Goal: Task Accomplishment & Management: Use online tool/utility

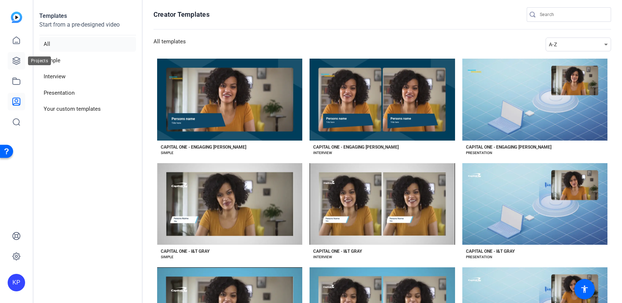
click at [15, 58] on icon at bounding box center [16, 60] width 9 height 9
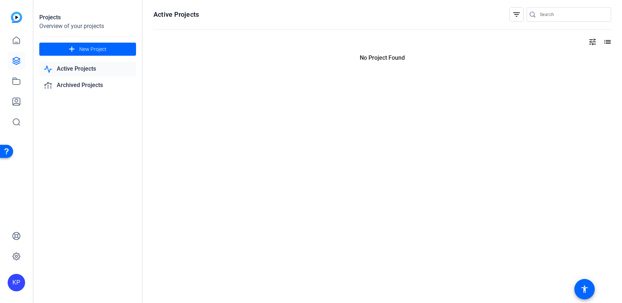
click at [58, 73] on link "Active Projects" at bounding box center [87, 69] width 97 height 15
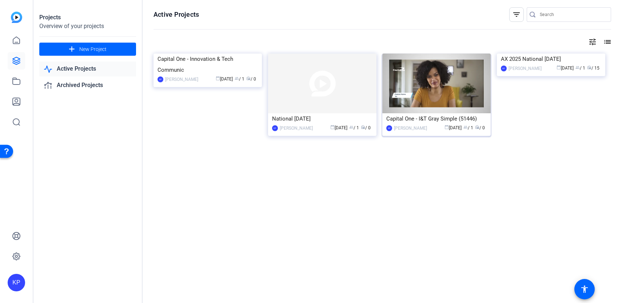
click at [421, 123] on div "Capital One - I&T Gray Simple (51446)" at bounding box center [437, 118] width 100 height 11
click at [343, 106] on img at bounding box center [322, 84] width 108 height 60
click at [537, 54] on img at bounding box center [551, 54] width 108 height 0
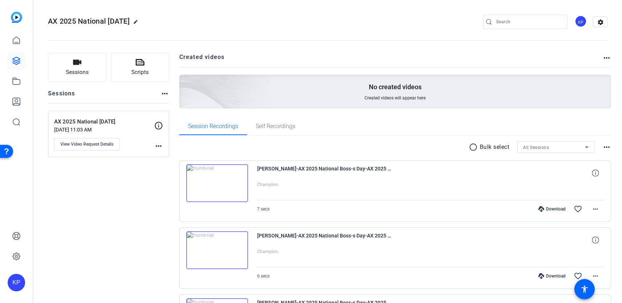
click at [155, 150] on mat-icon "more_horiz" at bounding box center [158, 146] width 9 height 9
click at [136, 179] on div at bounding box center [311, 151] width 622 height 303
click at [290, 87] on div "No created videos Created videos will appear here" at bounding box center [395, 92] width 432 height 34
click at [470, 147] on mat-icon "radio_button_unchecked" at bounding box center [474, 147] width 11 height 9
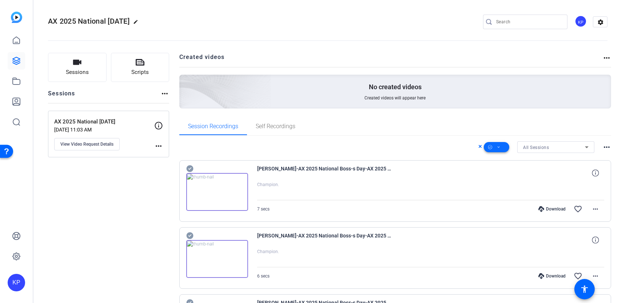
click at [502, 149] on span at bounding box center [496, 146] width 25 height 17
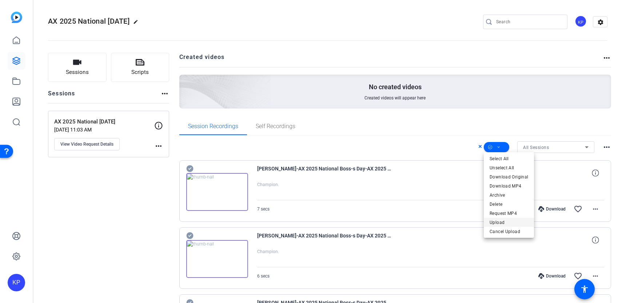
click at [506, 220] on span "Upload" at bounding box center [509, 222] width 39 height 9
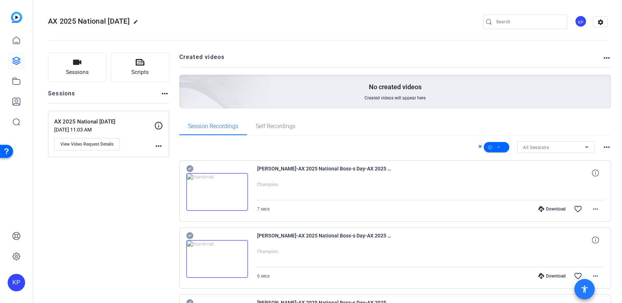
click at [581, 292] on mat-icon "accessibility" at bounding box center [585, 289] width 9 height 9
click at [496, 234] on div "[PERSON_NAME]-AX 2025 National Boss-s Day-AX 2025 National Boss-s Day -17595290…" at bounding box center [431, 239] width 348 height 17
click at [481, 148] on icon at bounding box center [481, 146] width 4 height 9
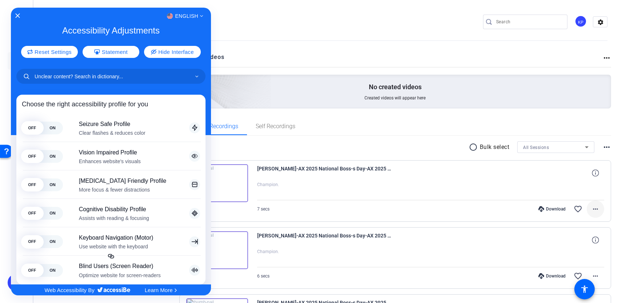
click at [598, 210] on div at bounding box center [311, 151] width 622 height 303
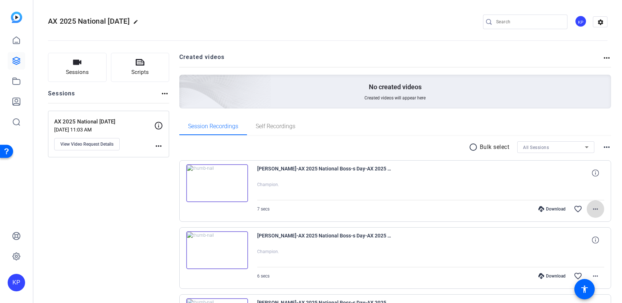
click at [596, 210] on mat-icon "more_horiz" at bounding box center [596, 209] width 9 height 9
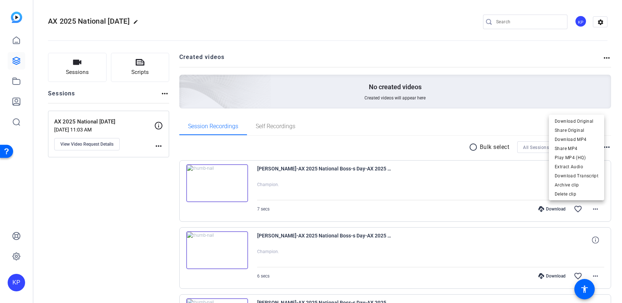
click at [484, 189] on div at bounding box center [311, 151] width 622 height 303
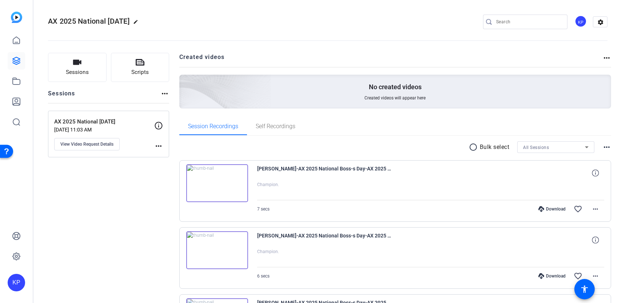
click at [163, 95] on mat-icon "more_horiz" at bounding box center [165, 93] width 9 height 9
click at [130, 211] on div at bounding box center [311, 151] width 622 height 303
click at [14, 86] on link at bounding box center [16, 80] width 17 height 17
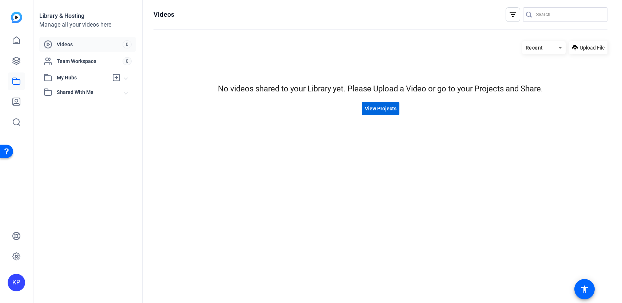
click at [374, 111] on span "View Projects" at bounding box center [381, 109] width 32 height 8
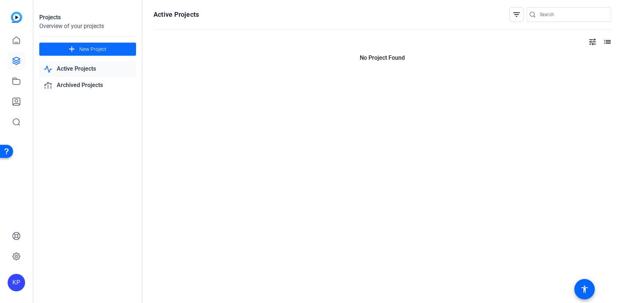
click at [124, 55] on span at bounding box center [87, 48] width 97 height 17
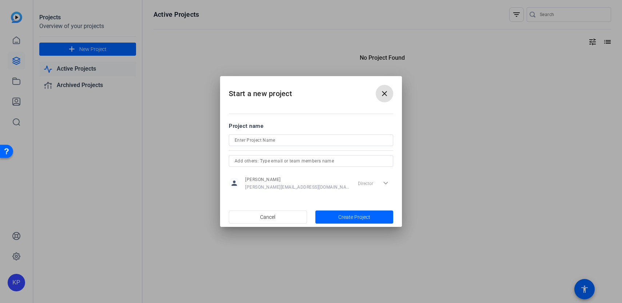
click at [160, 139] on div at bounding box center [311, 151] width 622 height 303
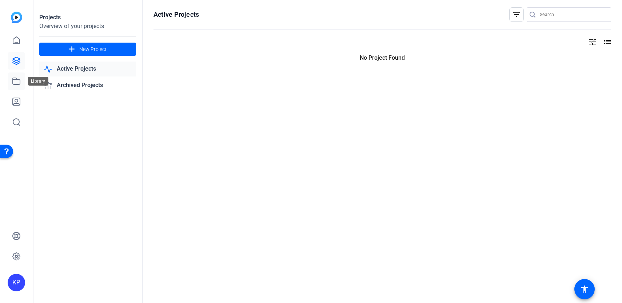
click at [22, 79] on link at bounding box center [16, 80] width 17 height 17
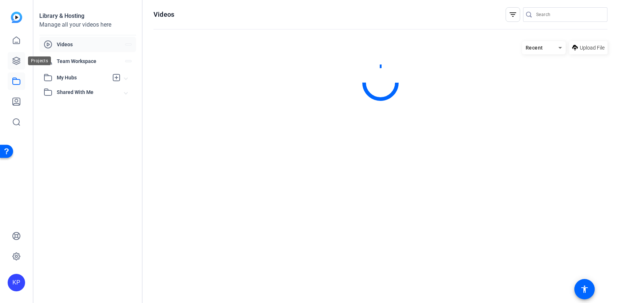
click at [19, 62] on icon at bounding box center [16, 60] width 9 height 9
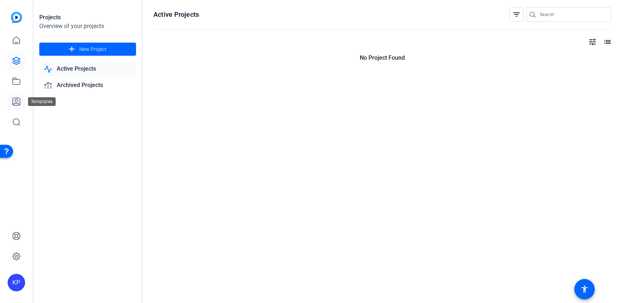
click at [20, 93] on link at bounding box center [16, 101] width 17 height 17
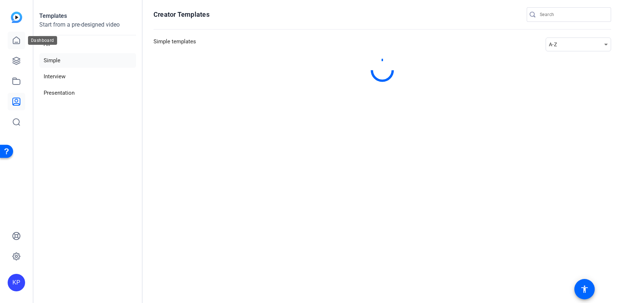
click at [17, 41] on icon at bounding box center [16, 40] width 9 height 9
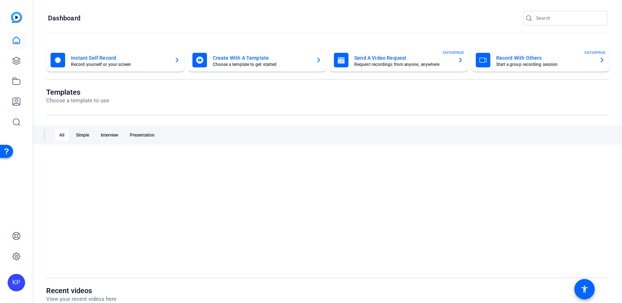
click at [313, 62] on div "Create With A Template Choose a template to get started" at bounding box center [258, 60] width 130 height 15
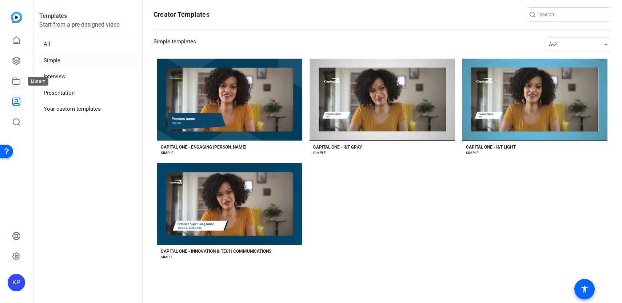
click at [19, 85] on icon at bounding box center [16, 81] width 9 height 9
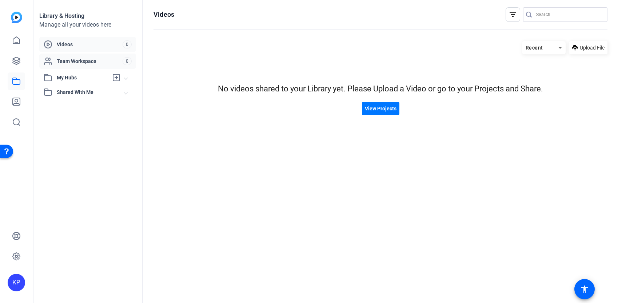
click at [106, 61] on span "Team Workspace" at bounding box center [90, 61] width 66 height 7
click at [99, 75] on span "My Hubs" at bounding box center [83, 78] width 52 height 8
click at [93, 108] on span "Shared With Me" at bounding box center [91, 108] width 68 height 8
click at [18, 64] on icon at bounding box center [16, 60] width 9 height 9
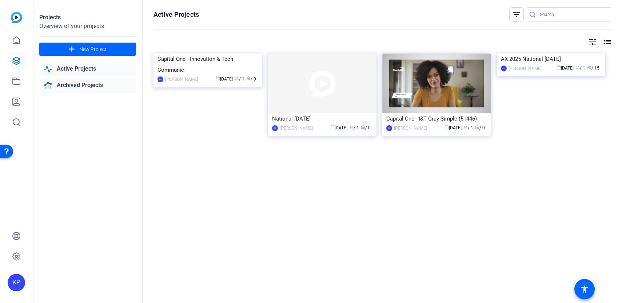
click at [108, 87] on link "Archived Projects" at bounding box center [87, 85] width 97 height 15
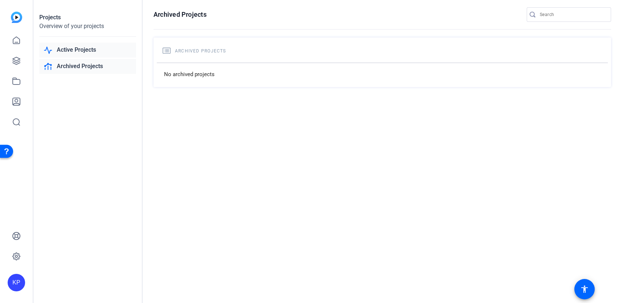
click at [88, 52] on link "Active Projects" at bounding box center [87, 50] width 97 height 15
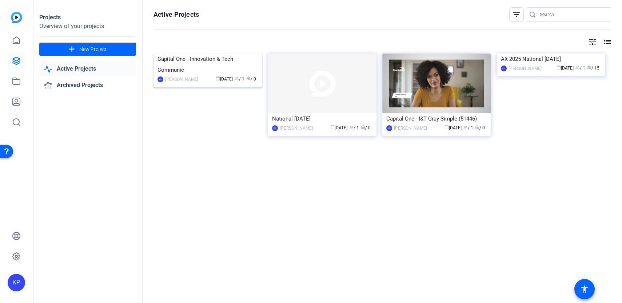
click at [227, 54] on img at bounding box center [208, 54] width 108 height 0
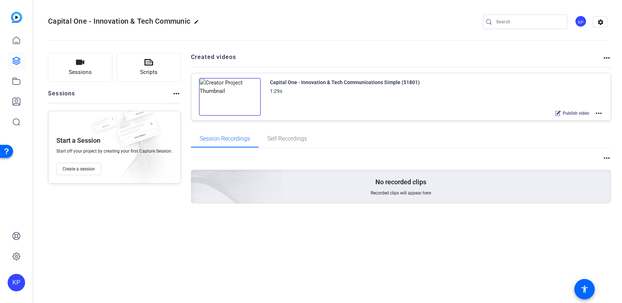
click at [233, 91] on img at bounding box center [230, 97] width 62 height 38
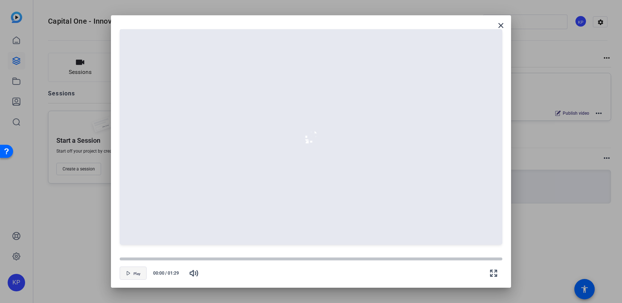
click at [137, 274] on span "Play" at bounding box center [137, 274] width 7 height 4
click at [74, 235] on div at bounding box center [311, 151] width 622 height 303
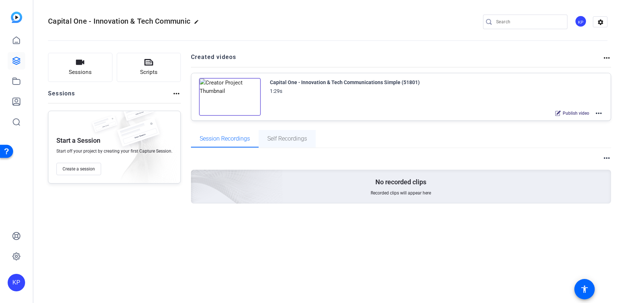
click at [269, 133] on span "Self Recordings" at bounding box center [288, 138] width 40 height 17
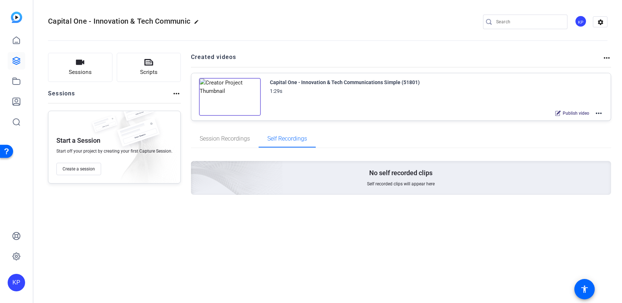
click at [229, 97] on img at bounding box center [230, 97] width 62 height 38
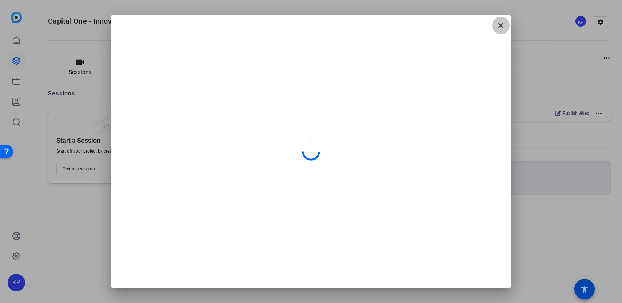
click at [504, 28] on mat-icon "close" at bounding box center [501, 25] width 9 height 9
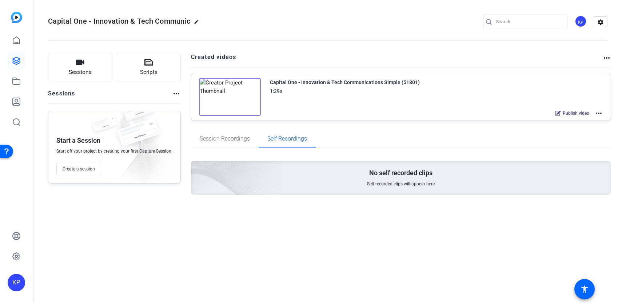
click at [601, 113] on mat-icon "more_horiz" at bounding box center [599, 113] width 9 height 9
click at [590, 119] on span "Edit in Creator" at bounding box center [572, 122] width 51 height 9
